Goal: Task Accomplishment & Management: Complete application form

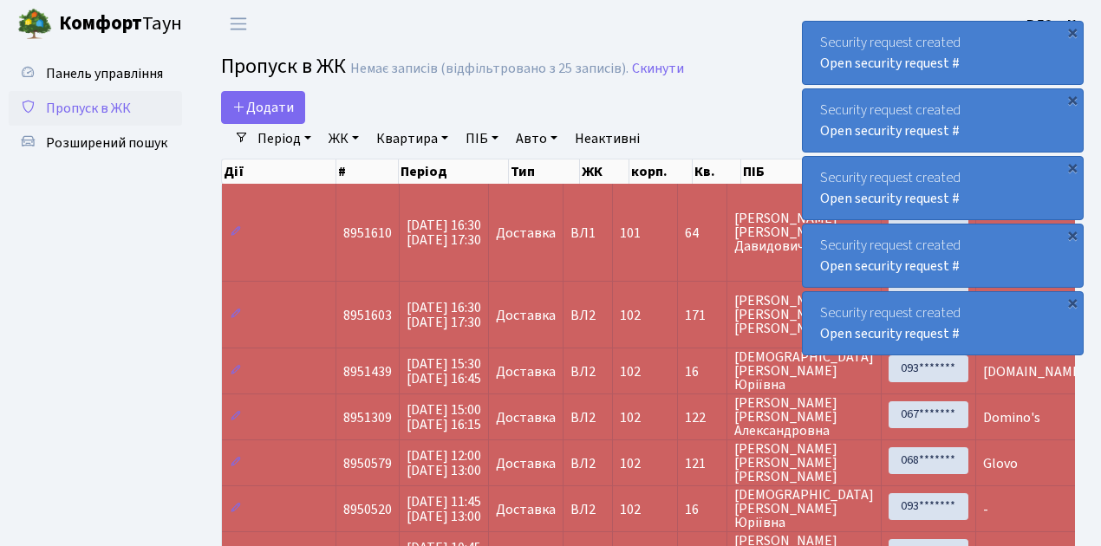
select select "25"
click at [246, 109] on span "Додати" at bounding box center [263, 107] width 62 height 19
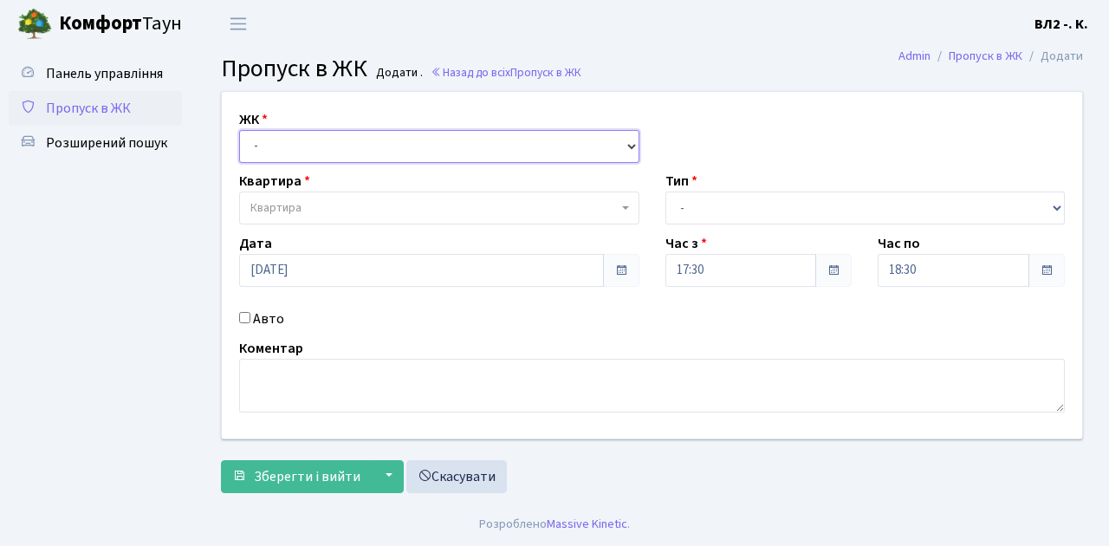
click at [271, 139] on select "- [STREET_ADDRESS][PERSON_NAME]" at bounding box center [439, 146] width 400 height 33
select select "317"
click at [239, 130] on select "- [STREET_ADDRESS][PERSON_NAME]" at bounding box center [439, 146] width 400 height 33
select select
click at [338, 210] on span "Квартира" at bounding box center [433, 207] width 367 height 17
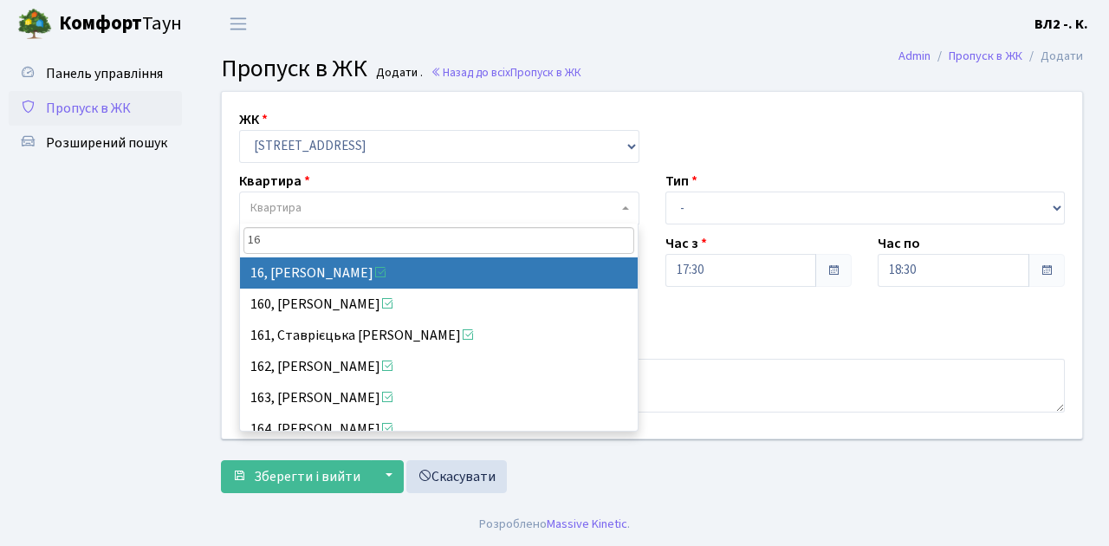
type input "16"
select select "37987"
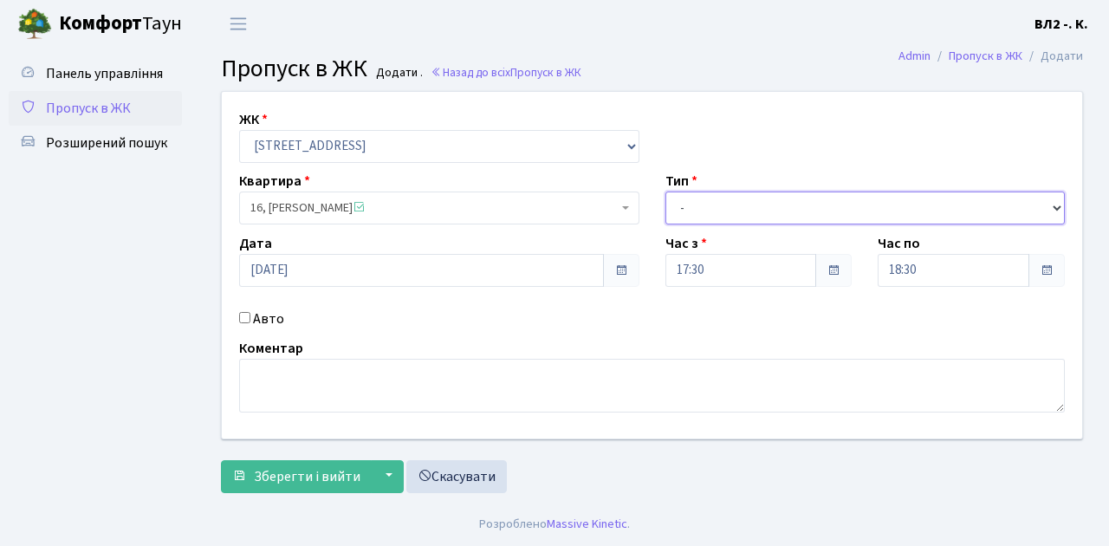
click at [707, 205] on select "- Доставка Таксі Гості Сервіс" at bounding box center [866, 208] width 400 height 33
click at [666, 192] on select "- Доставка Таксі Гості Сервіс" at bounding box center [866, 208] width 400 height 33
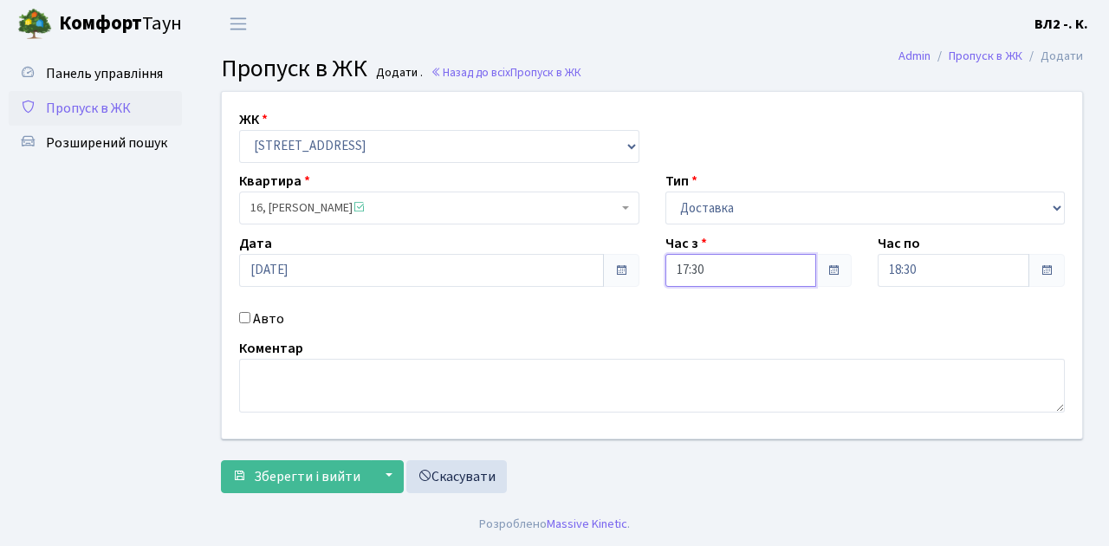
click at [731, 260] on input "17:30" at bounding box center [742, 270] width 152 height 33
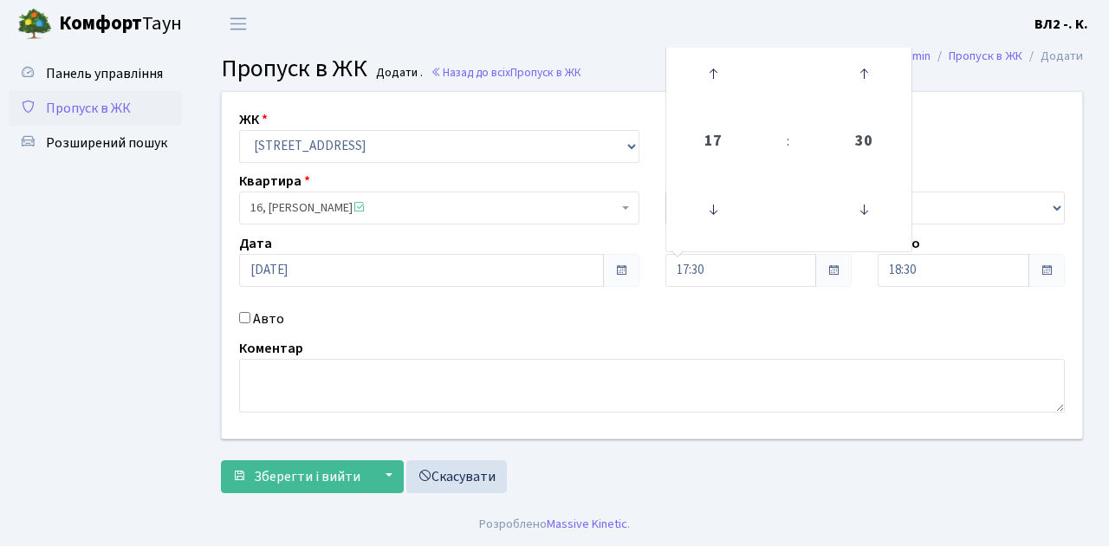
click at [720, 333] on div "ЖК - [STREET_ADDRESS][PERSON_NAME] Квартира 16, [PERSON_NAME] <span class='la l…" at bounding box center [652, 265] width 887 height 347
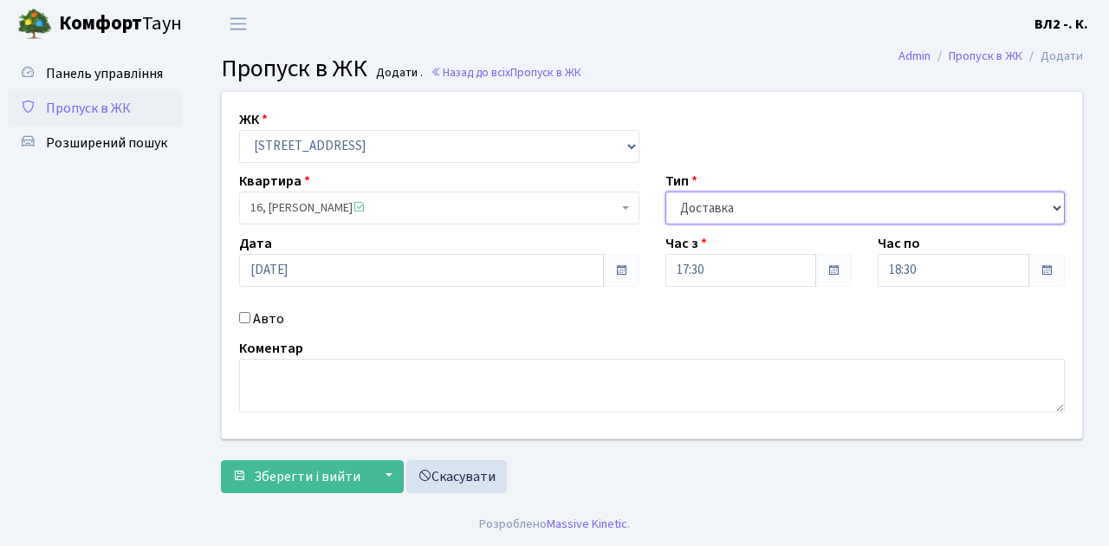
click at [756, 205] on select "- Доставка Таксі Гості Сервіс" at bounding box center [866, 208] width 400 height 33
select select "3"
click at [666, 192] on select "- Доставка Таксі Гості Сервіс" at bounding box center [866, 208] width 400 height 33
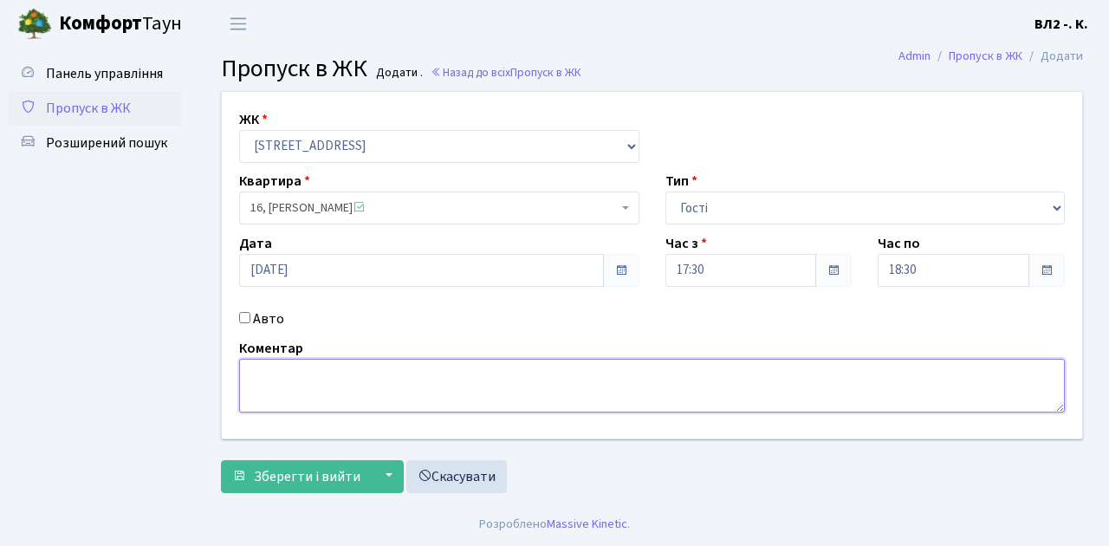
click at [264, 385] on textarea at bounding box center [652, 386] width 826 height 54
type textarea "гості"
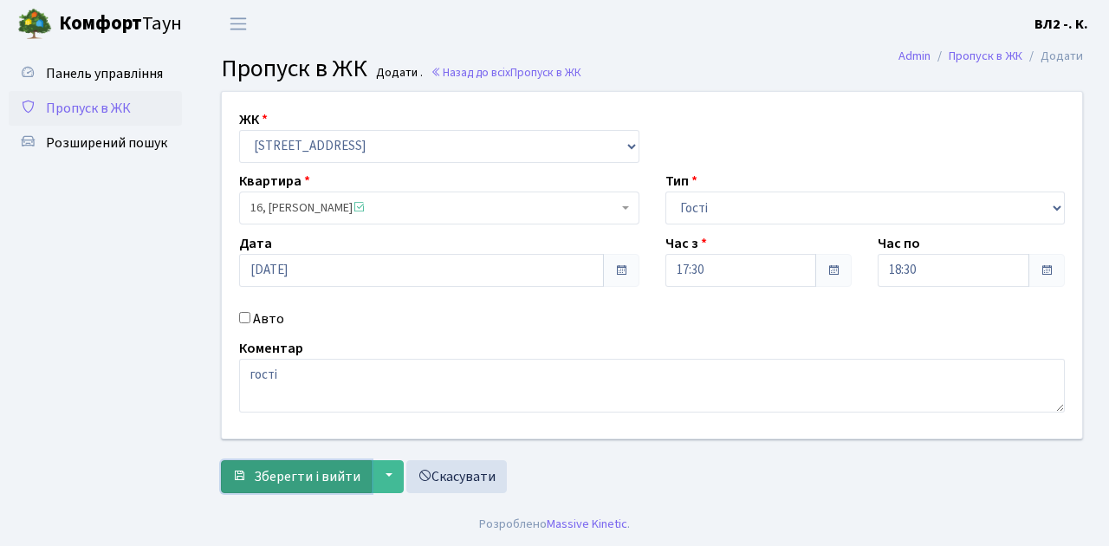
click at [309, 472] on span "Зберегти і вийти" at bounding box center [307, 476] width 107 height 19
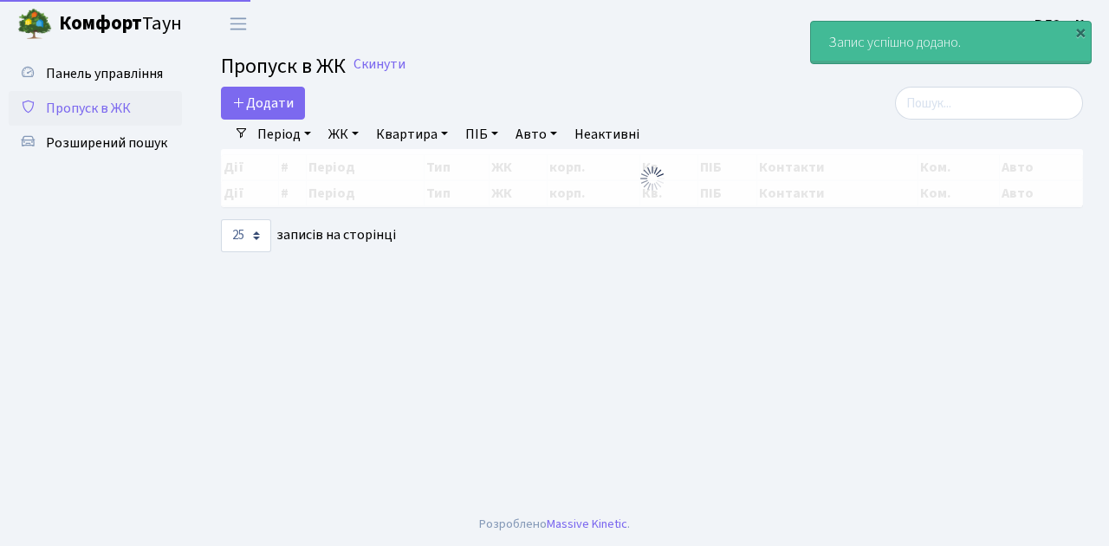
select select "25"
